Goal: Register for event/course

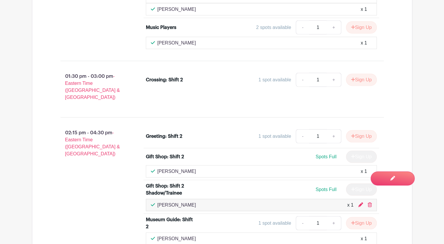
scroll to position [1424, 0]
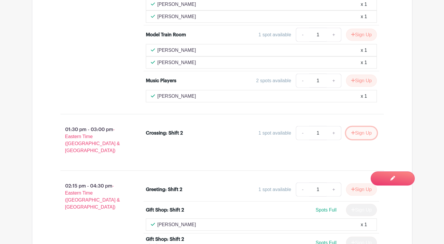
click at [364, 127] on button "Sign Up" at bounding box center [361, 133] width 31 height 12
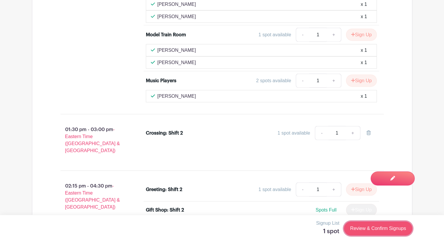
click at [365, 232] on link "Review & Confirm Signups" at bounding box center [378, 229] width 68 height 14
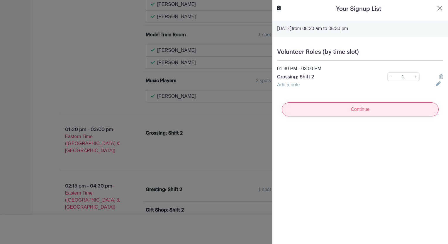
click at [368, 109] on input "Continue" at bounding box center [360, 110] width 157 height 14
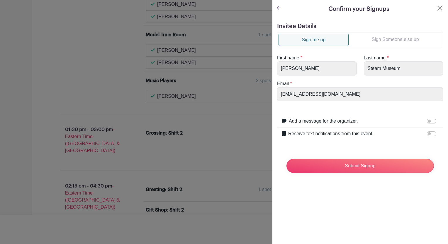
click at [390, 40] on link "Sign Someone else up" at bounding box center [395, 40] width 93 height 12
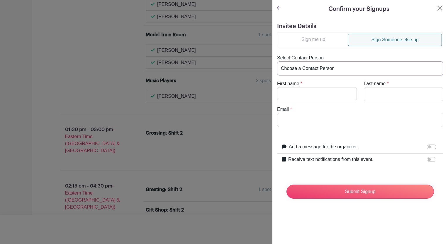
click at [347, 66] on select "Choose a Contact Person [PERSON_NAME] ([EMAIL_ADDRESS][DOMAIN_NAME]) [PERSON_NA…" at bounding box center [360, 69] width 166 height 14
select select "[PERSON_NAME][EMAIL_ADDRESS][DOMAIN_NAME]"
click at [277, 62] on select "Choose a Contact Person [PERSON_NAME] ([EMAIL_ADDRESS][DOMAIN_NAME]) [PERSON_NA…" at bounding box center [360, 69] width 166 height 14
type input "[PERSON_NAME]"
type input "Grant"
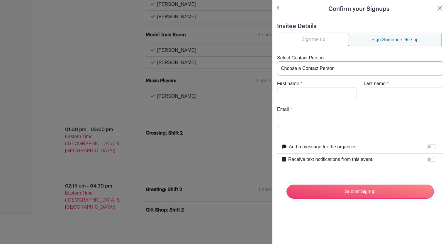
type input "[PERSON_NAME][EMAIL_ADDRESS][DOMAIN_NAME]"
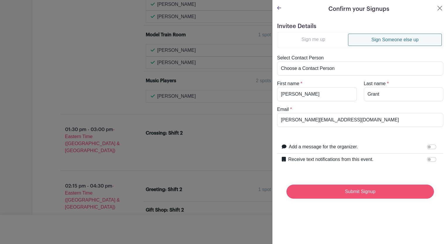
click at [378, 193] on input "Submit Signup" at bounding box center [359, 192] width 147 height 14
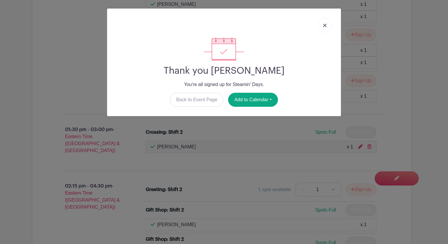
click at [322, 28] on link at bounding box center [324, 25] width 13 height 15
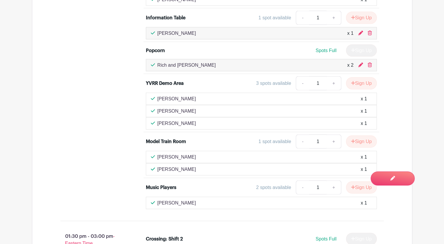
scroll to position [1277, 0]
